Goal: Obtain resource: Download file/media

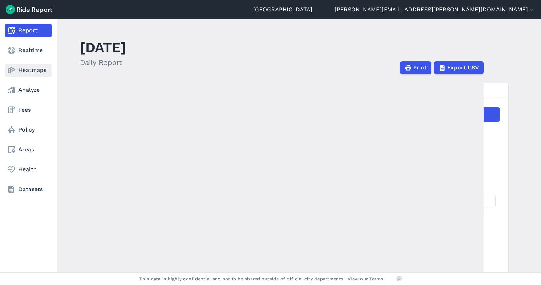
click at [37, 74] on link "Heatmaps" at bounding box center [28, 70] width 47 height 13
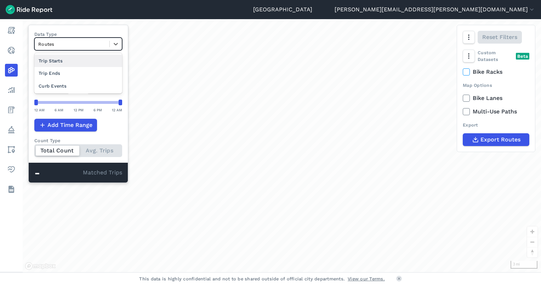
click at [91, 43] on div at bounding box center [72, 44] width 68 height 8
click at [78, 82] on div "Curb Events" at bounding box center [78, 86] width 88 height 12
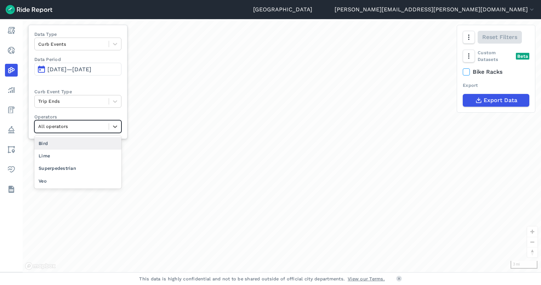
click at [93, 126] on div at bounding box center [71, 126] width 67 height 8
click at [77, 156] on div "Lime" at bounding box center [77, 155] width 87 height 12
click at [105, 122] on div at bounding box center [71, 126] width 67 height 8
click at [78, 142] on div "All operators" at bounding box center [77, 143] width 87 height 12
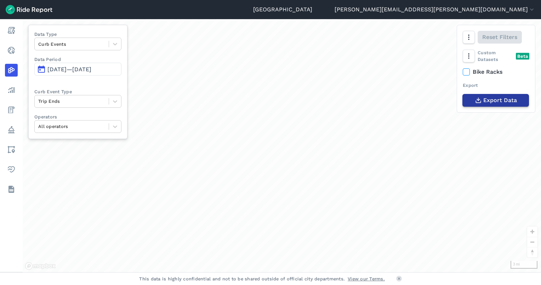
click at [496, 100] on span "Export Data" at bounding box center [501, 100] width 34 height 9
